Goal: Task Accomplishment & Management: Complete application form

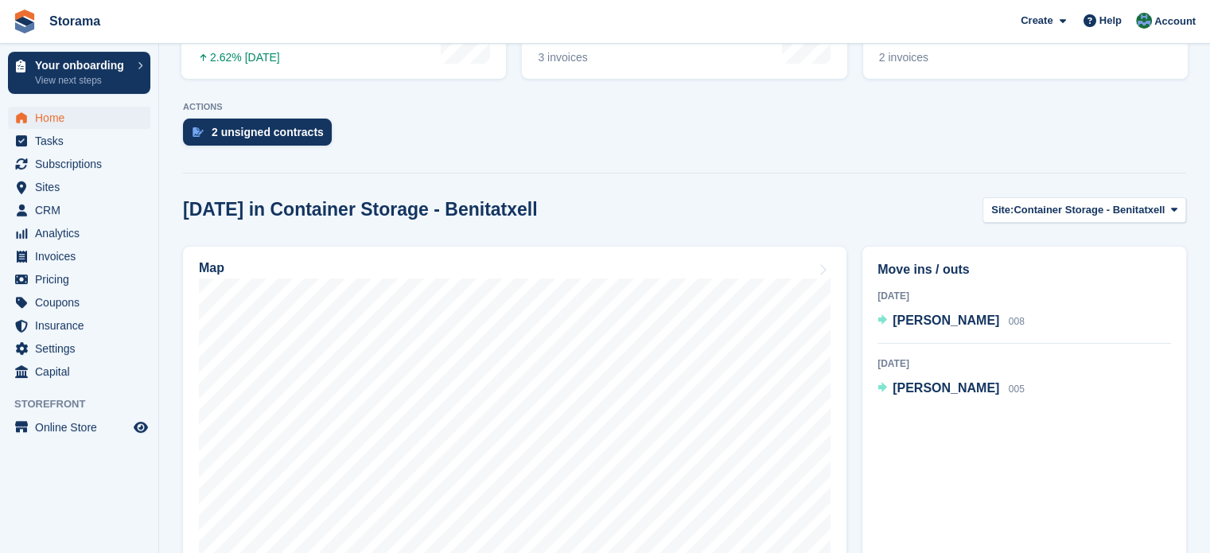
scroll to position [329, 0]
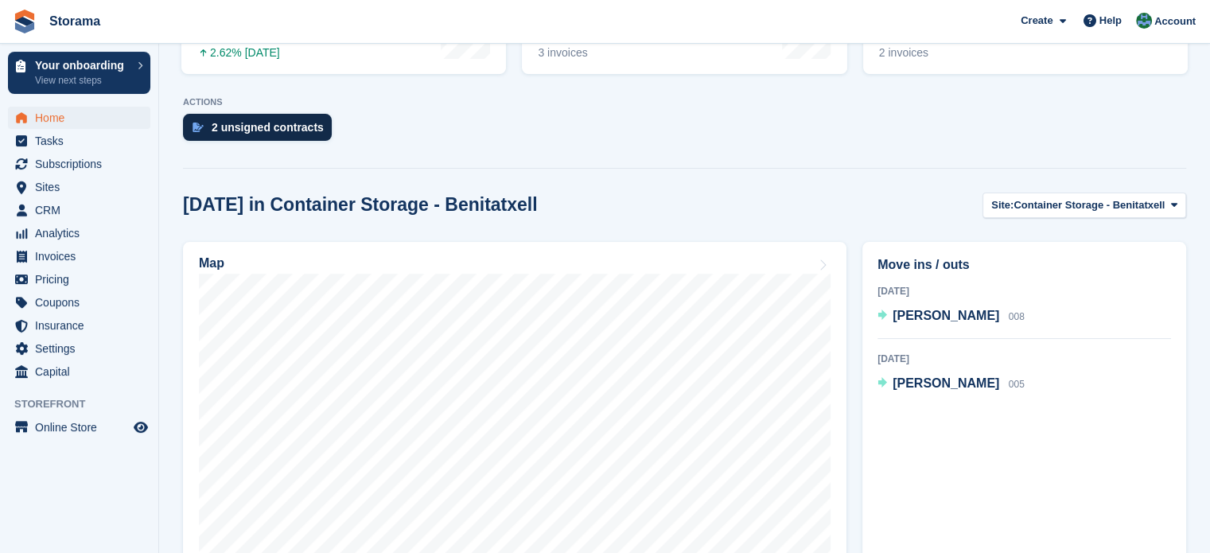
click at [224, 117] on div "2 unsigned contracts" at bounding box center [257, 127] width 149 height 27
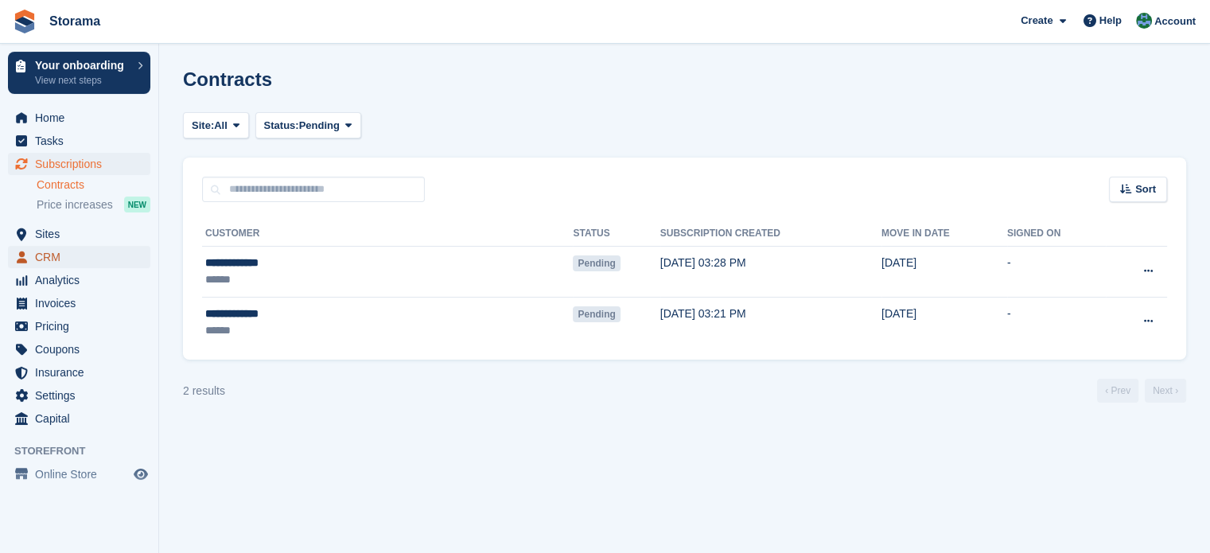
click at [57, 255] on span "CRM" at bounding box center [82, 257] width 95 height 22
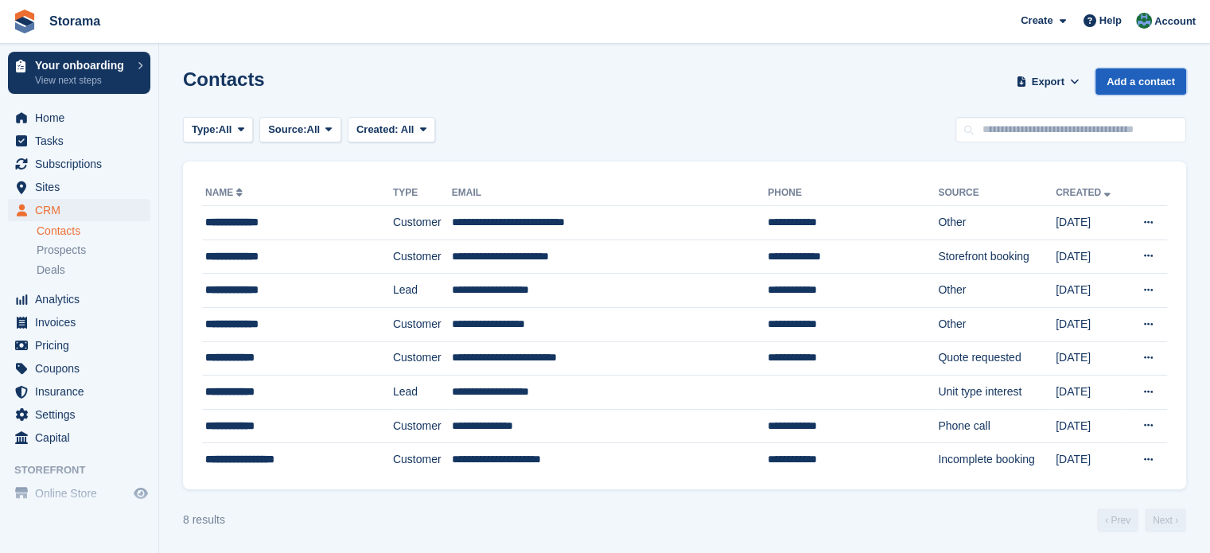
click at [1140, 84] on link "Add a contact" at bounding box center [1141, 81] width 91 height 26
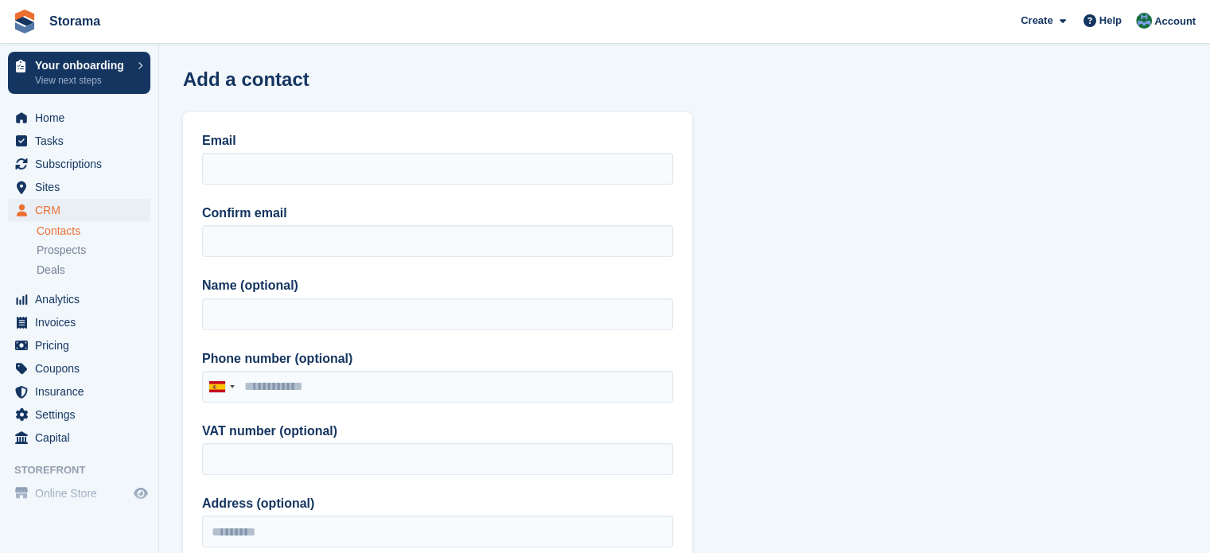
click at [1140, 84] on div "Add a contact" at bounding box center [684, 88] width 1003 height 41
